Goal: Information Seeking & Learning: Find specific page/section

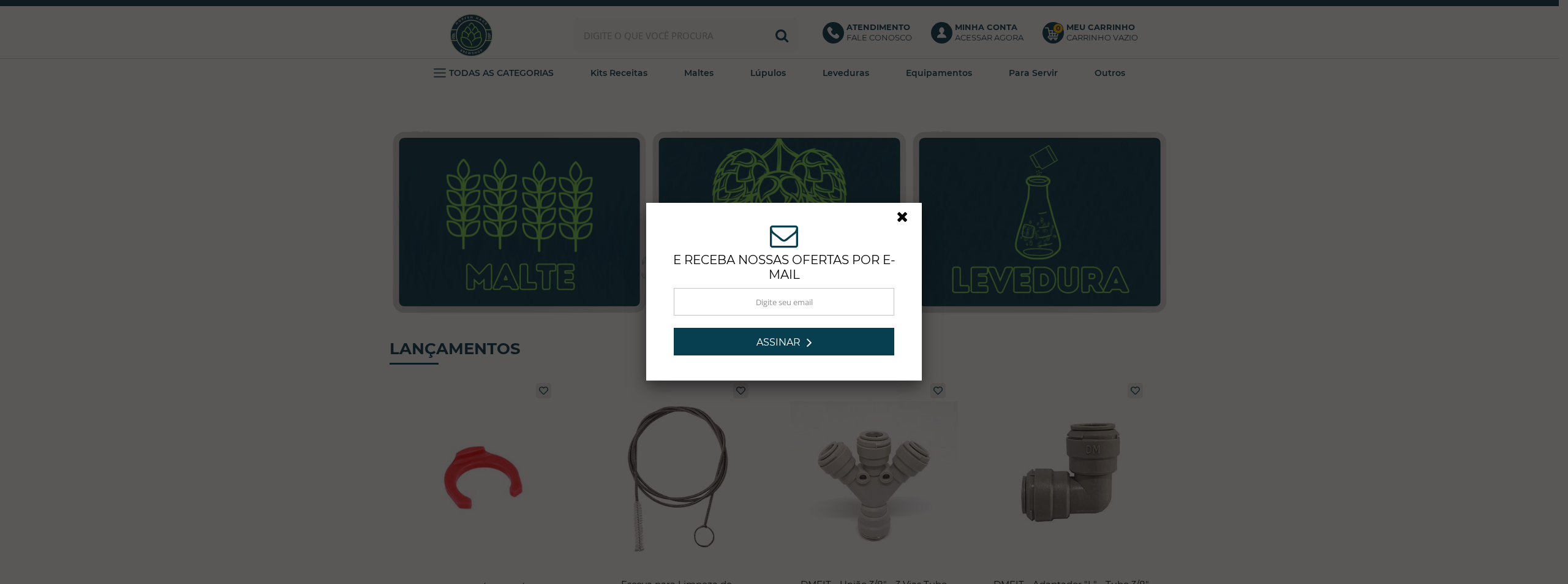
click at [645, 40] on div "ASSINE NOSSA NEWSLETTER e receba nossas ofertas por e-mail Obrigado por se insc…" at bounding box center [784, 292] width 1568 height 584
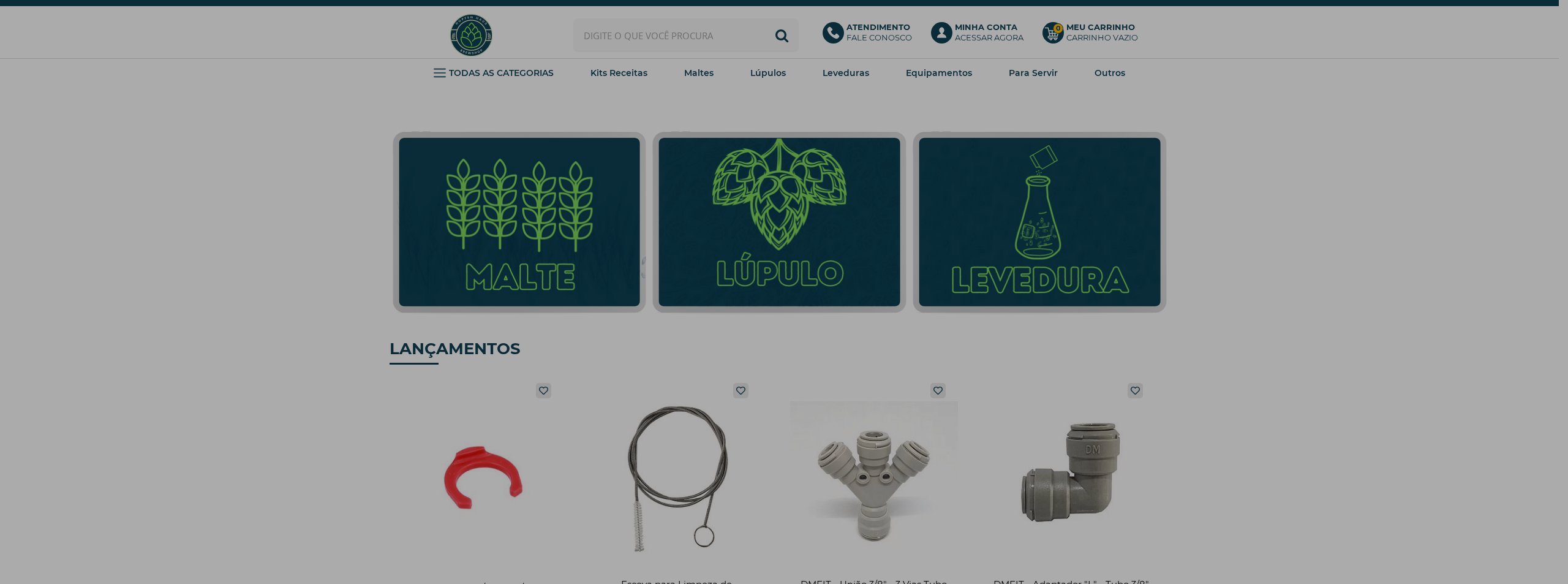
click at [645, 30] on div at bounding box center [784, 292] width 1568 height 584
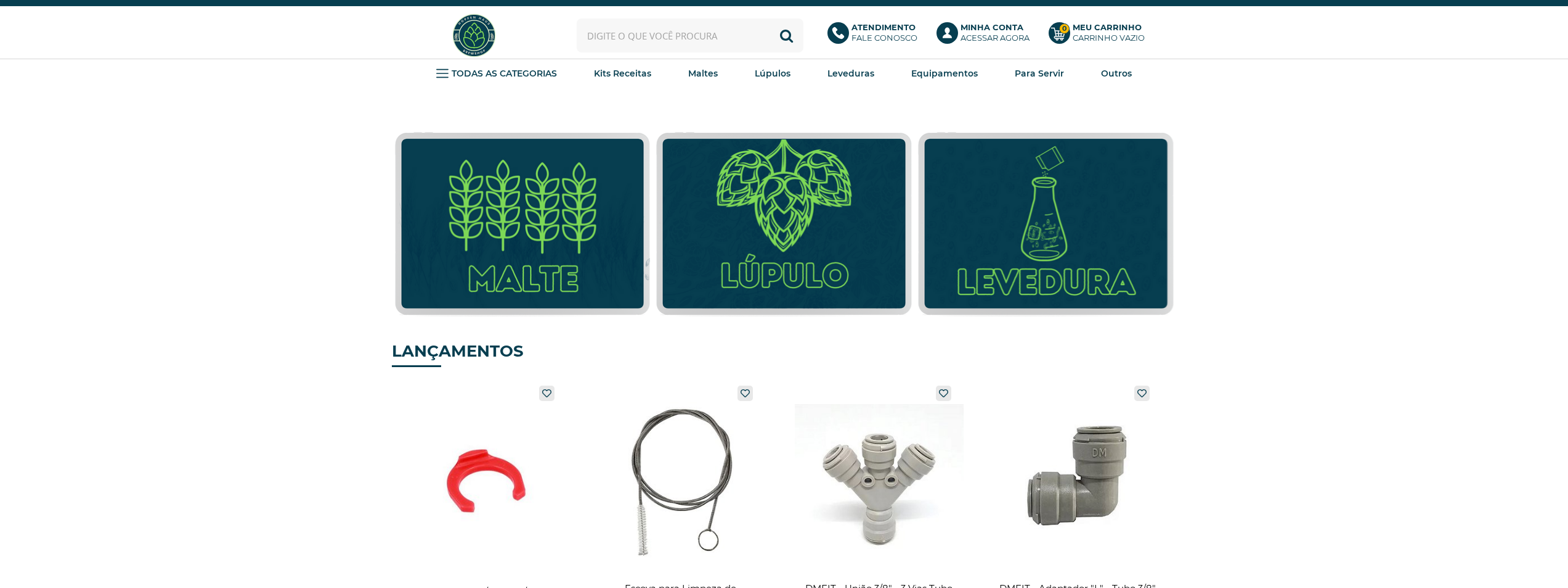
click at [649, 30] on input "text" at bounding box center [690, 35] width 227 height 34
type input "t-58"
click at [770, 19] on button "Buscar" at bounding box center [787, 35] width 34 height 34
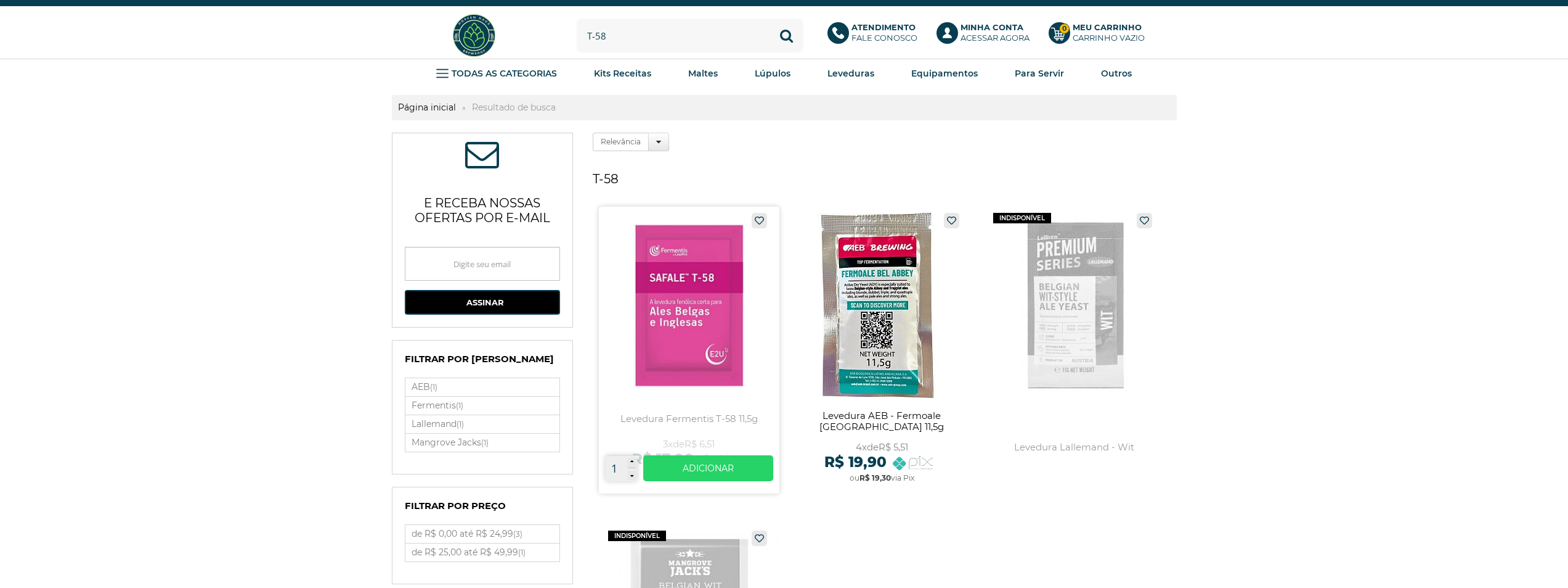
click at [733, 303] on link at bounding box center [689, 350] width 180 height 287
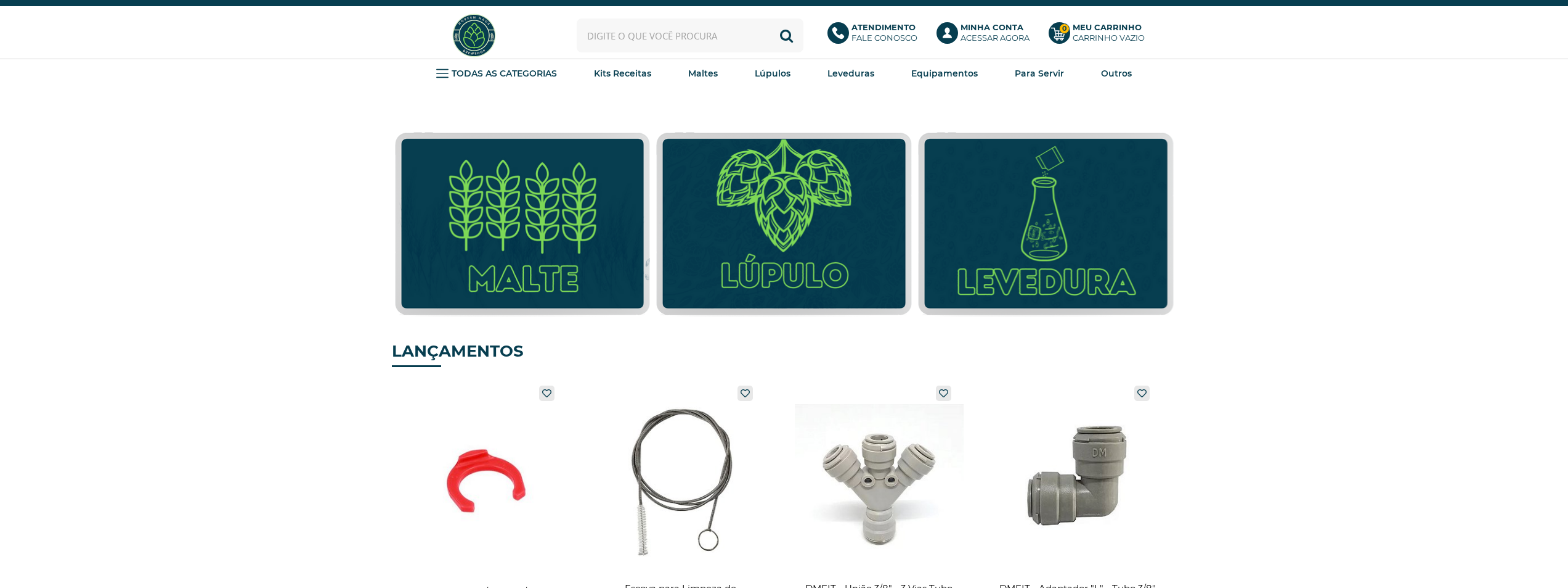
click at [624, 39] on input "text" at bounding box center [690, 35] width 227 height 34
click at [663, 127] on link "Lúpulo Hallertau Mittelfruh 25g" at bounding box center [690, 127] width 225 height 29
type input "Lúpulo Hallertau Mittelfruh 25g"
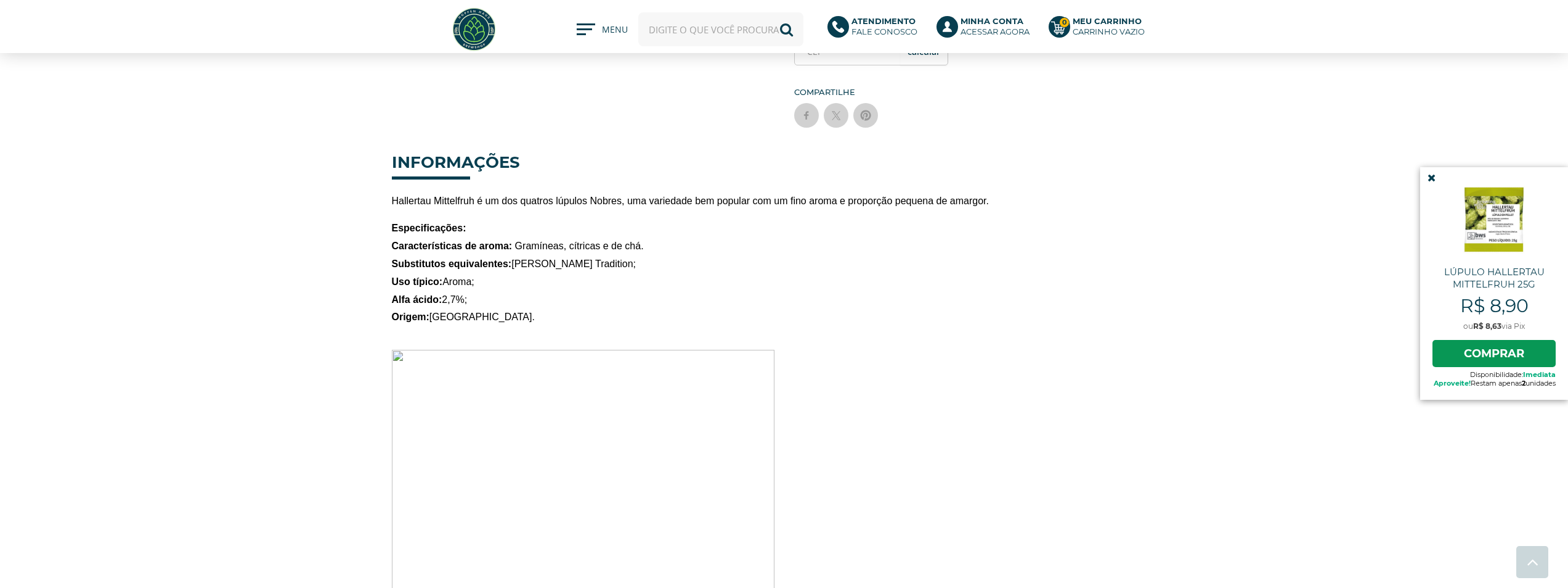
scroll to position [370, 0]
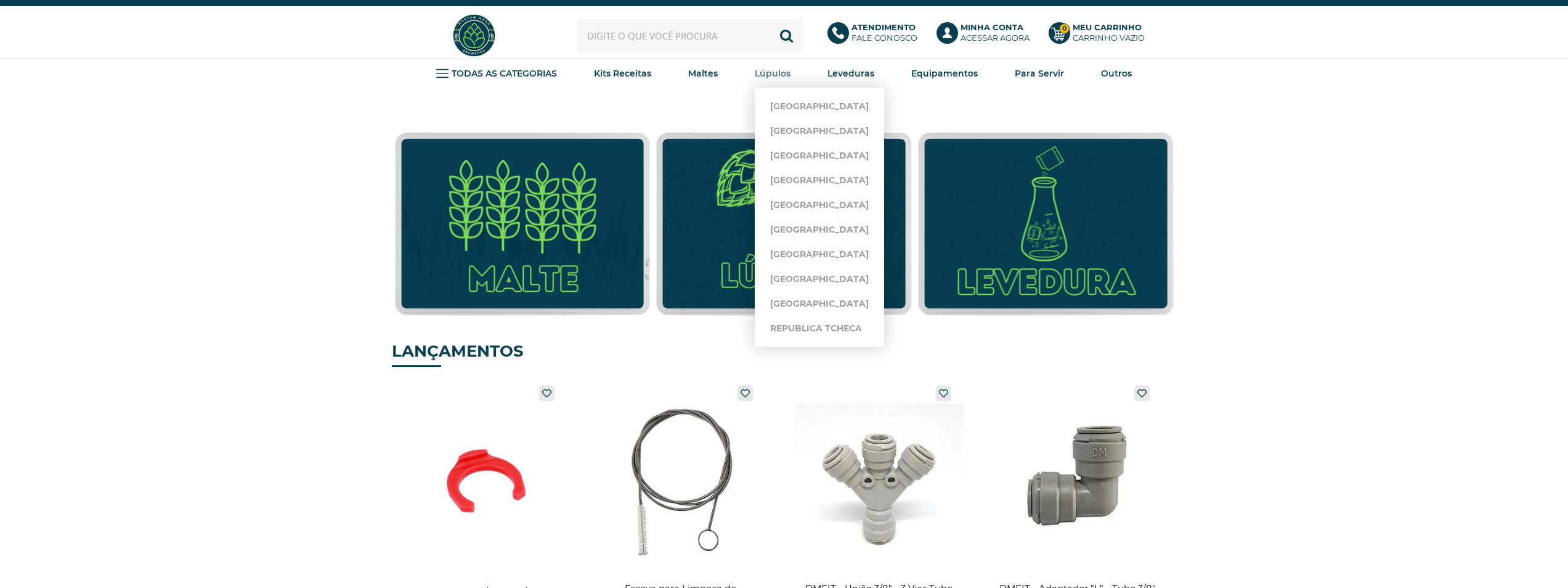
click at [787, 72] on strong "Lúpulos" at bounding box center [773, 73] width 36 height 11
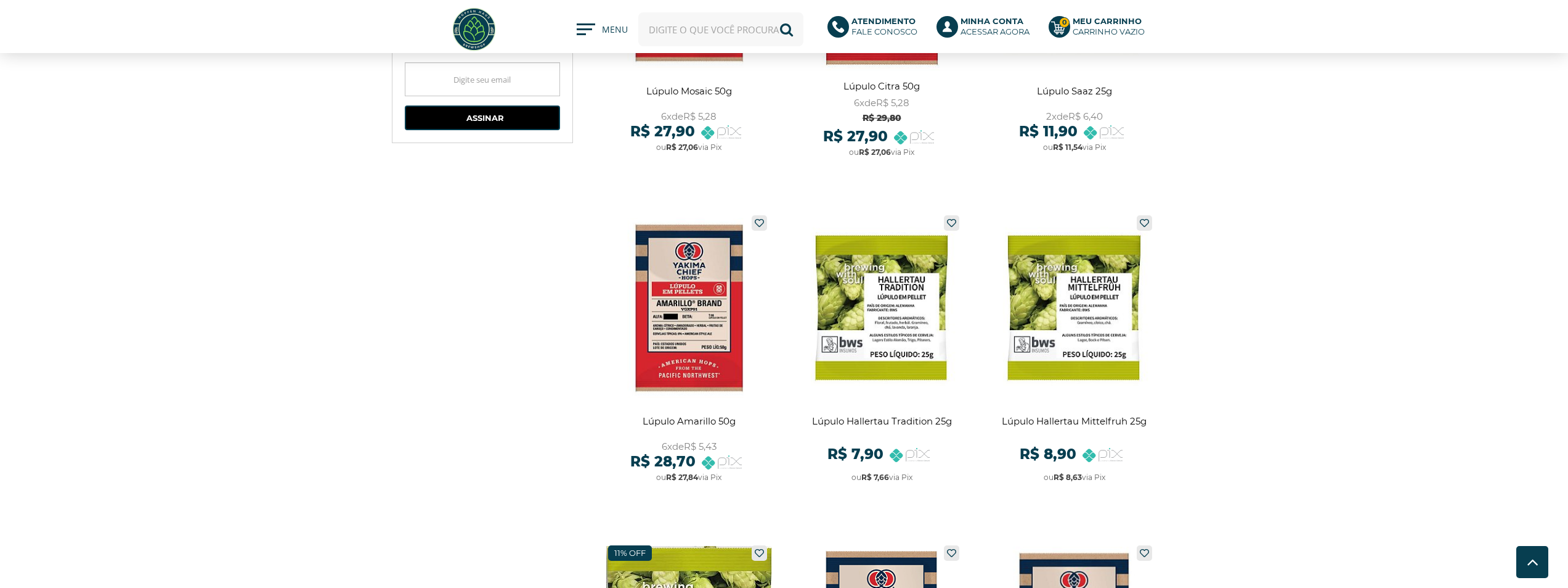
scroll to position [986, 0]
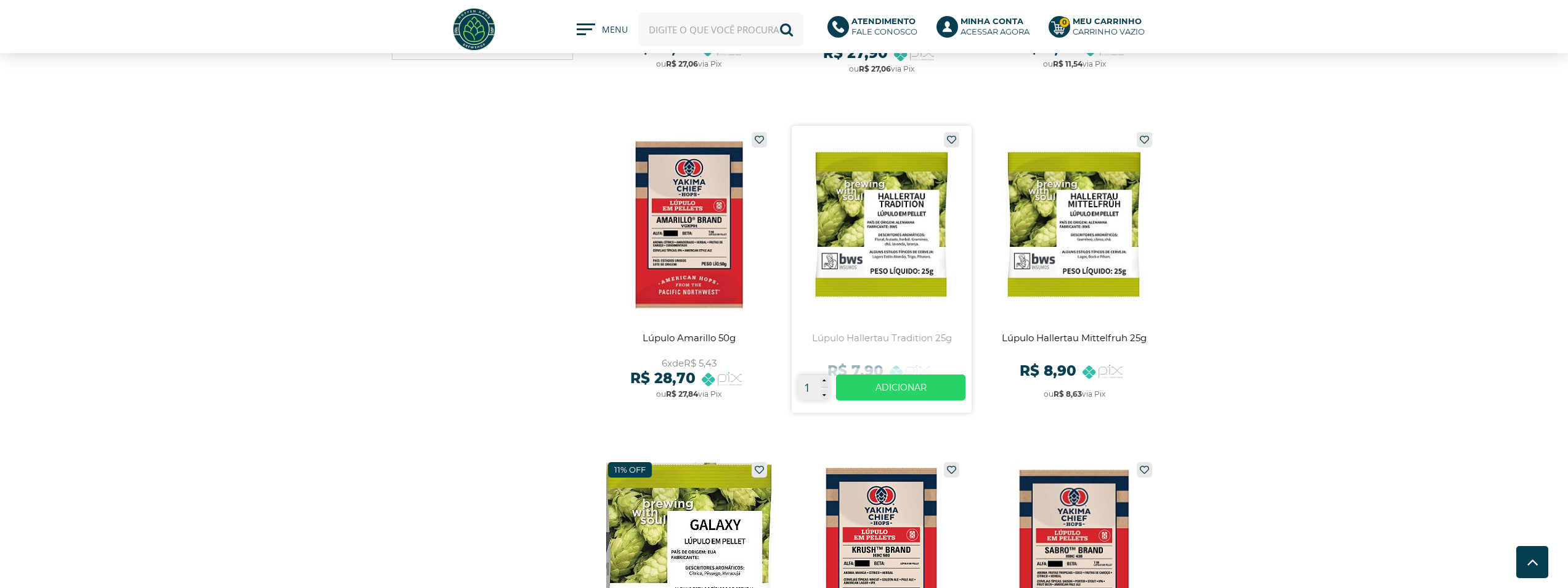
click at [889, 221] on link at bounding box center [882, 269] width 180 height 287
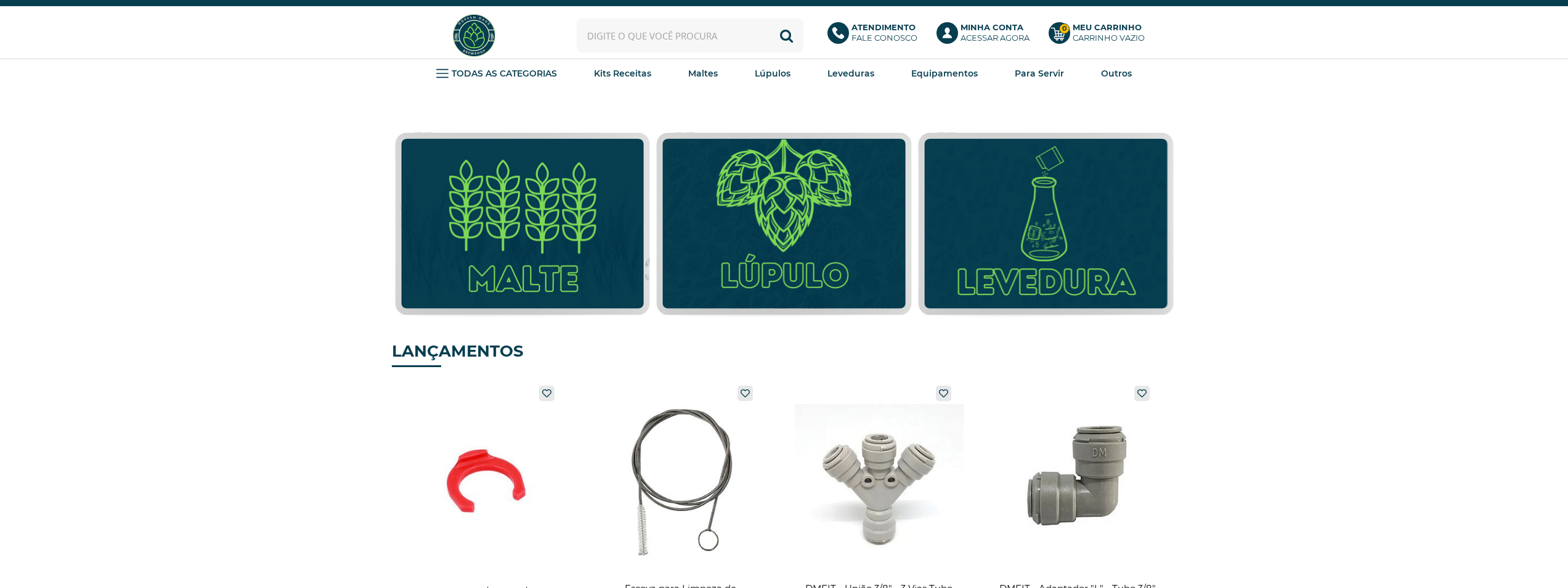
click at [634, 32] on input "text" at bounding box center [690, 35] width 227 height 34
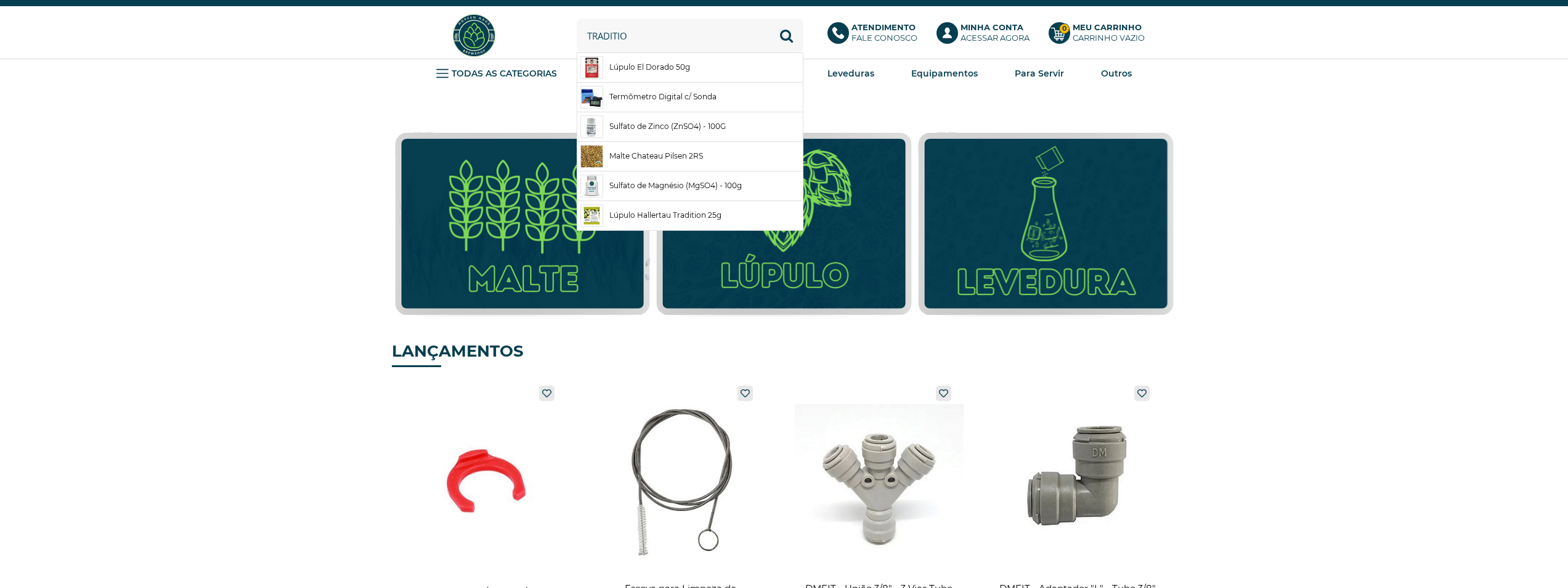
type input "traditio"
click at [770, 19] on button "Buscar" at bounding box center [787, 35] width 34 height 34
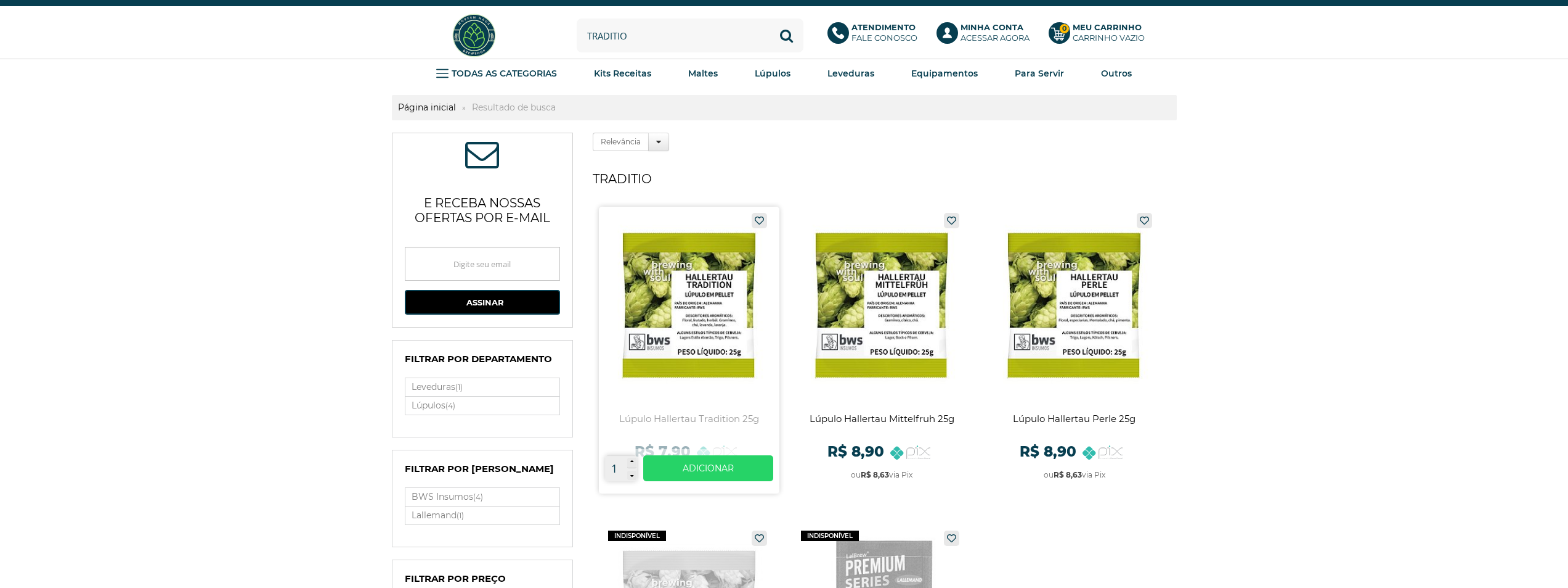
click at [717, 310] on link at bounding box center [689, 350] width 180 height 287
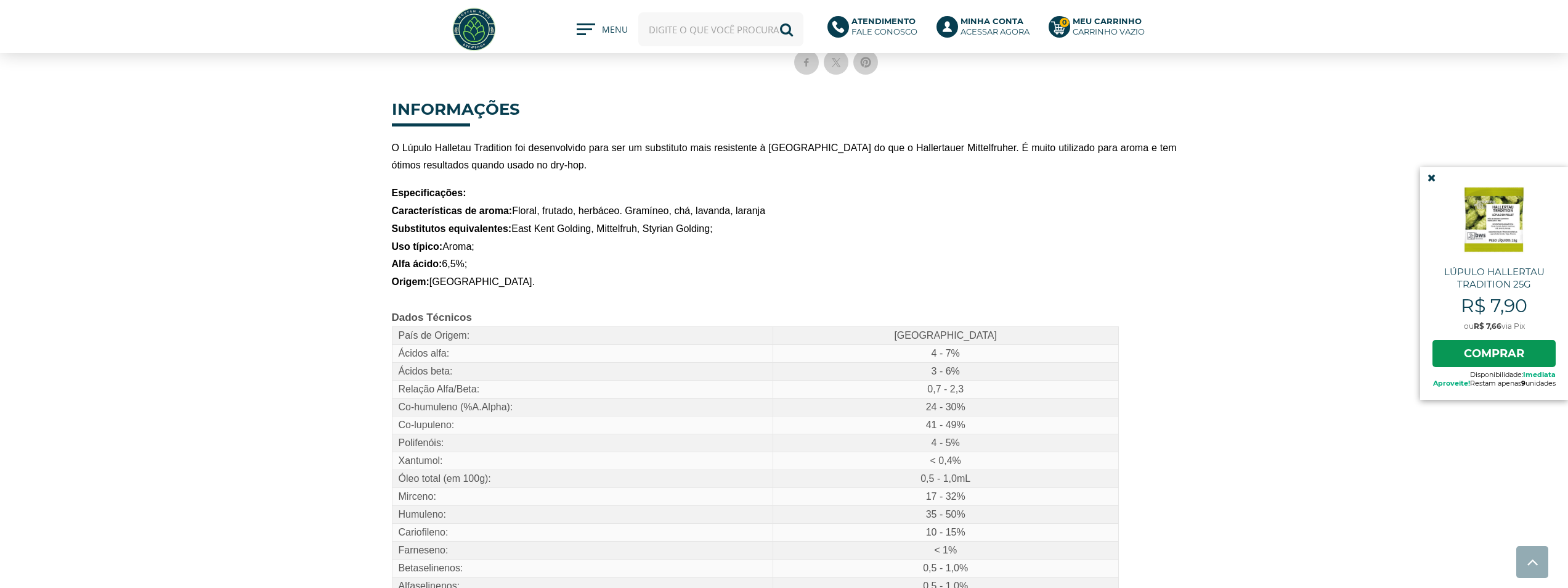
scroll to position [432, 0]
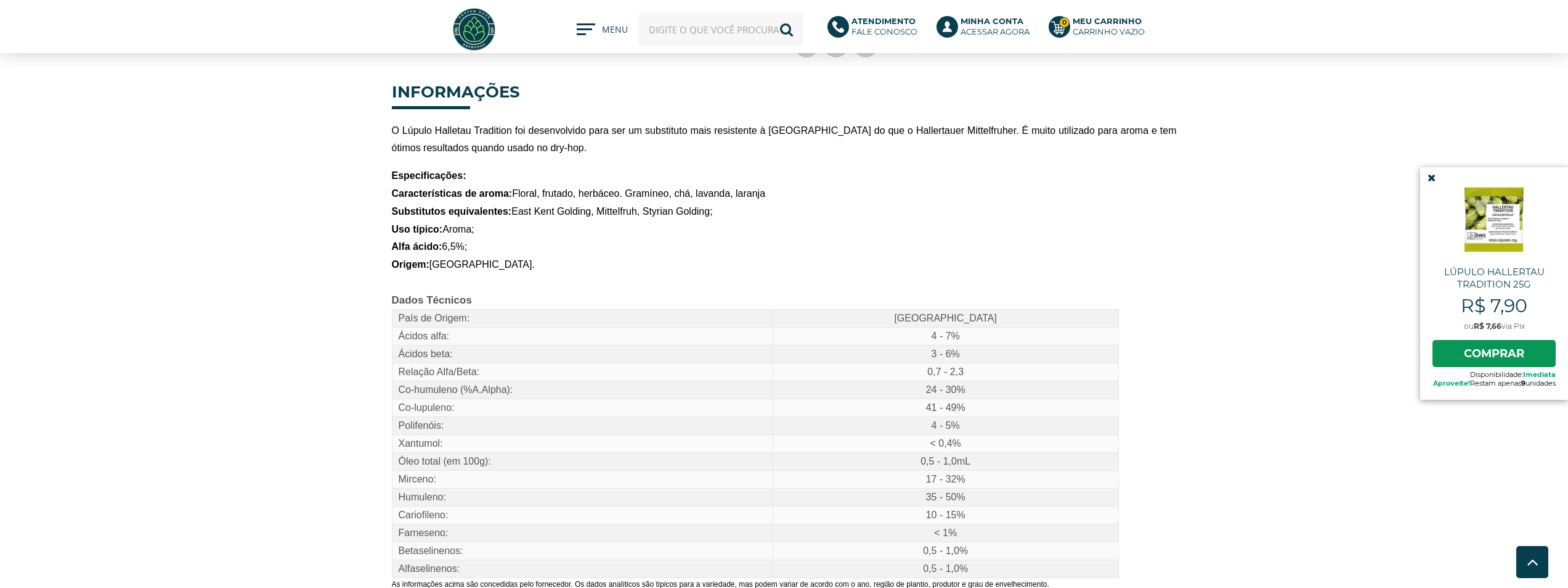
click at [668, 31] on input "text" at bounding box center [720, 29] width 165 height 34
type input "mittel"
click at [770, 12] on button "Buscar" at bounding box center [787, 29] width 34 height 34
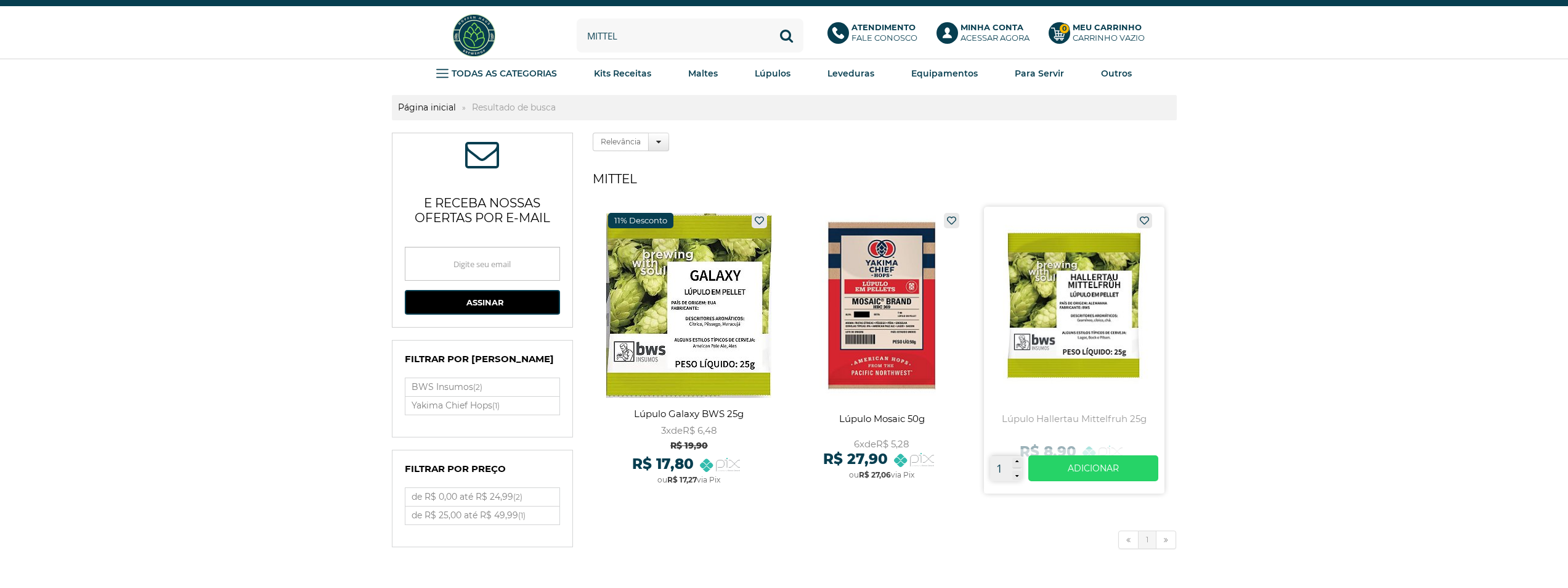
click at [1073, 292] on link at bounding box center [1074, 350] width 180 height 287
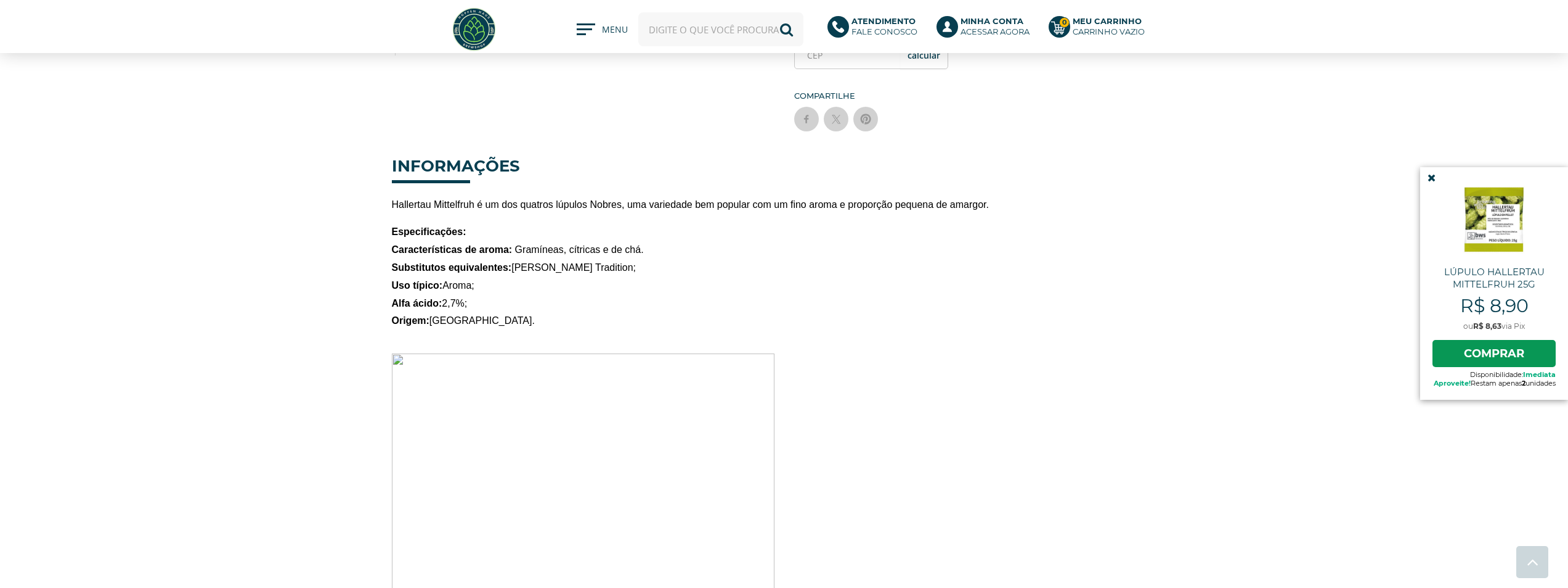
scroll to position [370, 0]
